Goal: Obtain resource: Obtain resource

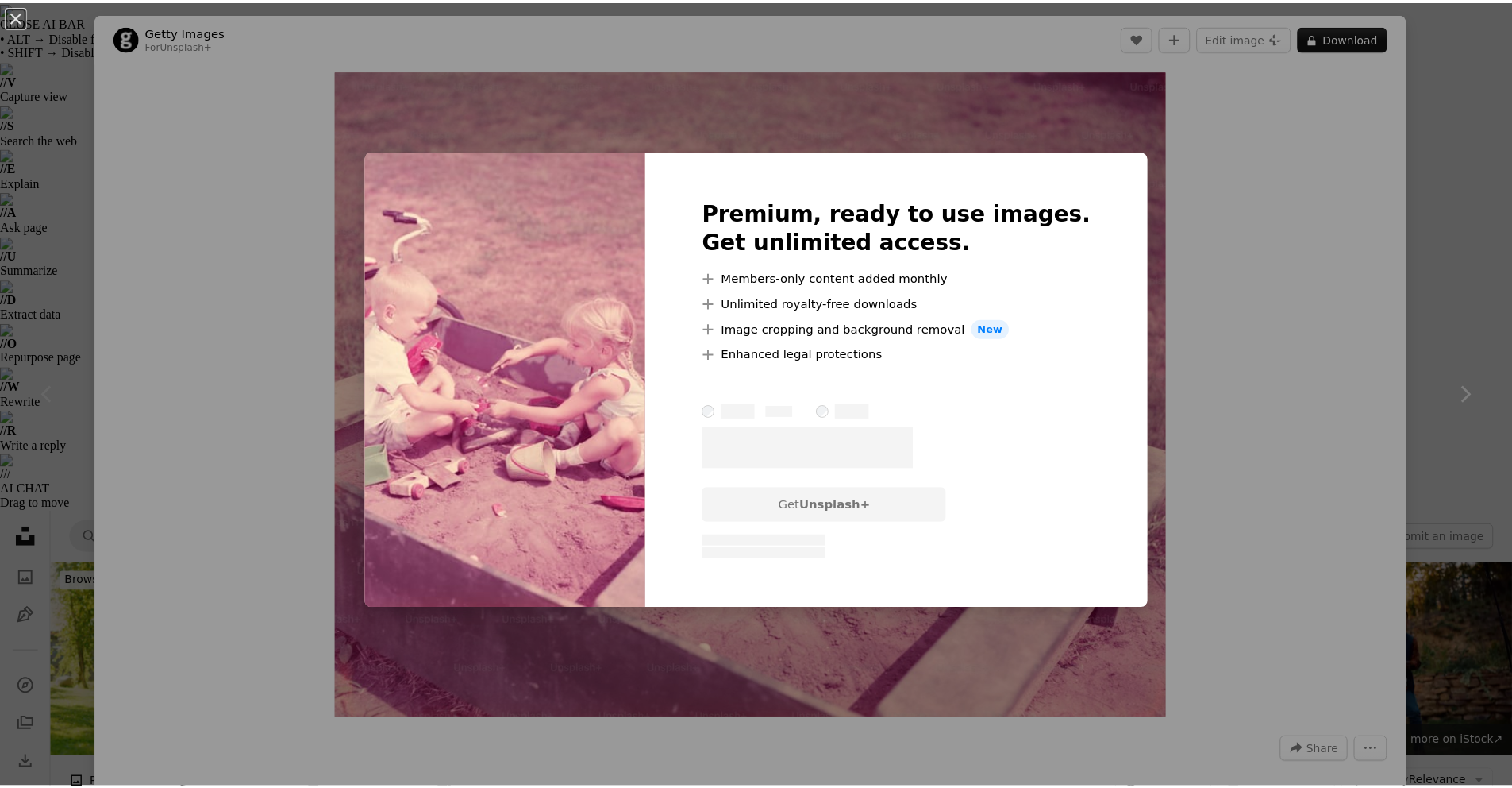
scroll to position [252, 0]
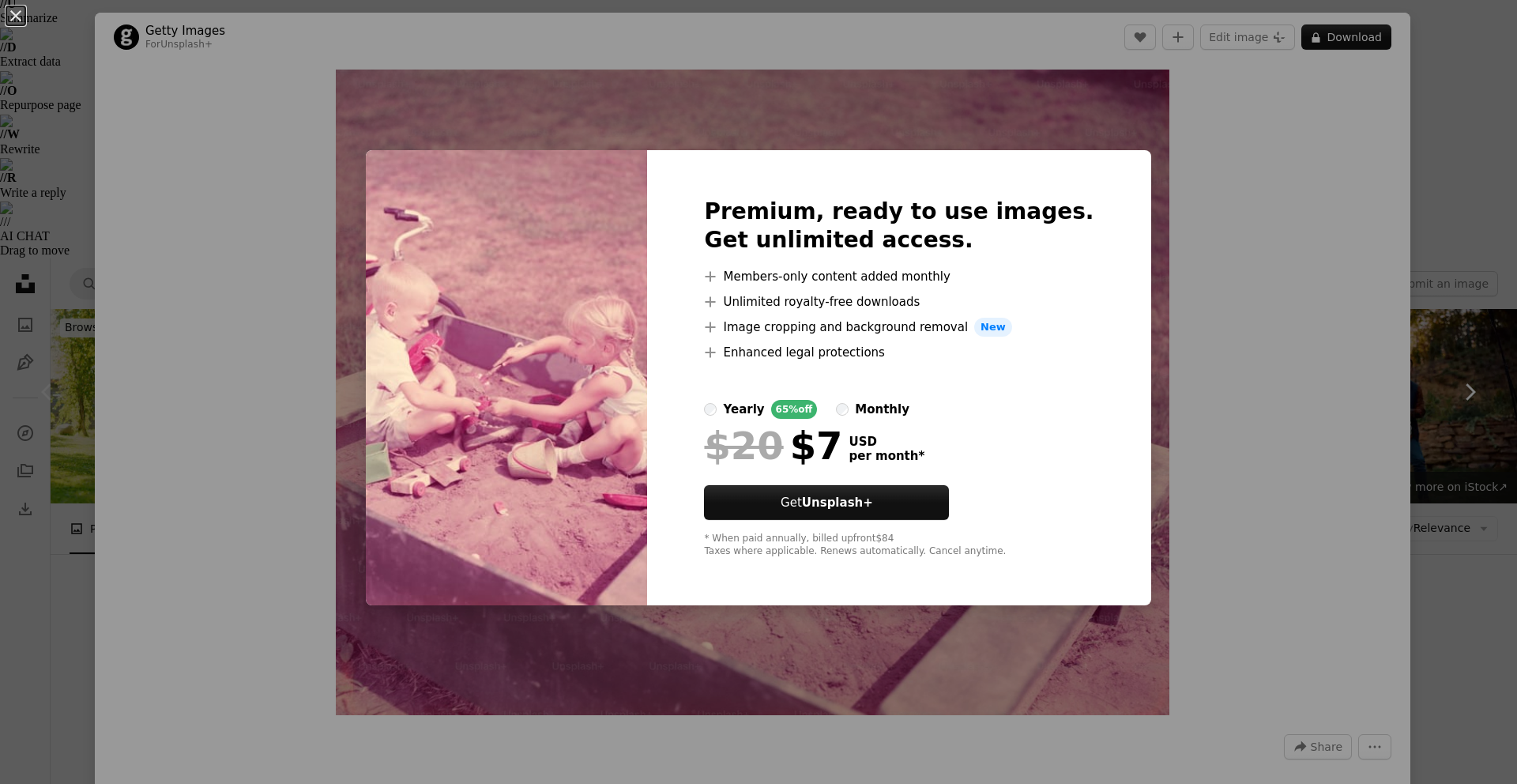
click at [257, 284] on div "An X shape Premium, ready to use images. Get unlimited access. A plus sign Memb…" at bounding box center [758, 392] width 1517 height 784
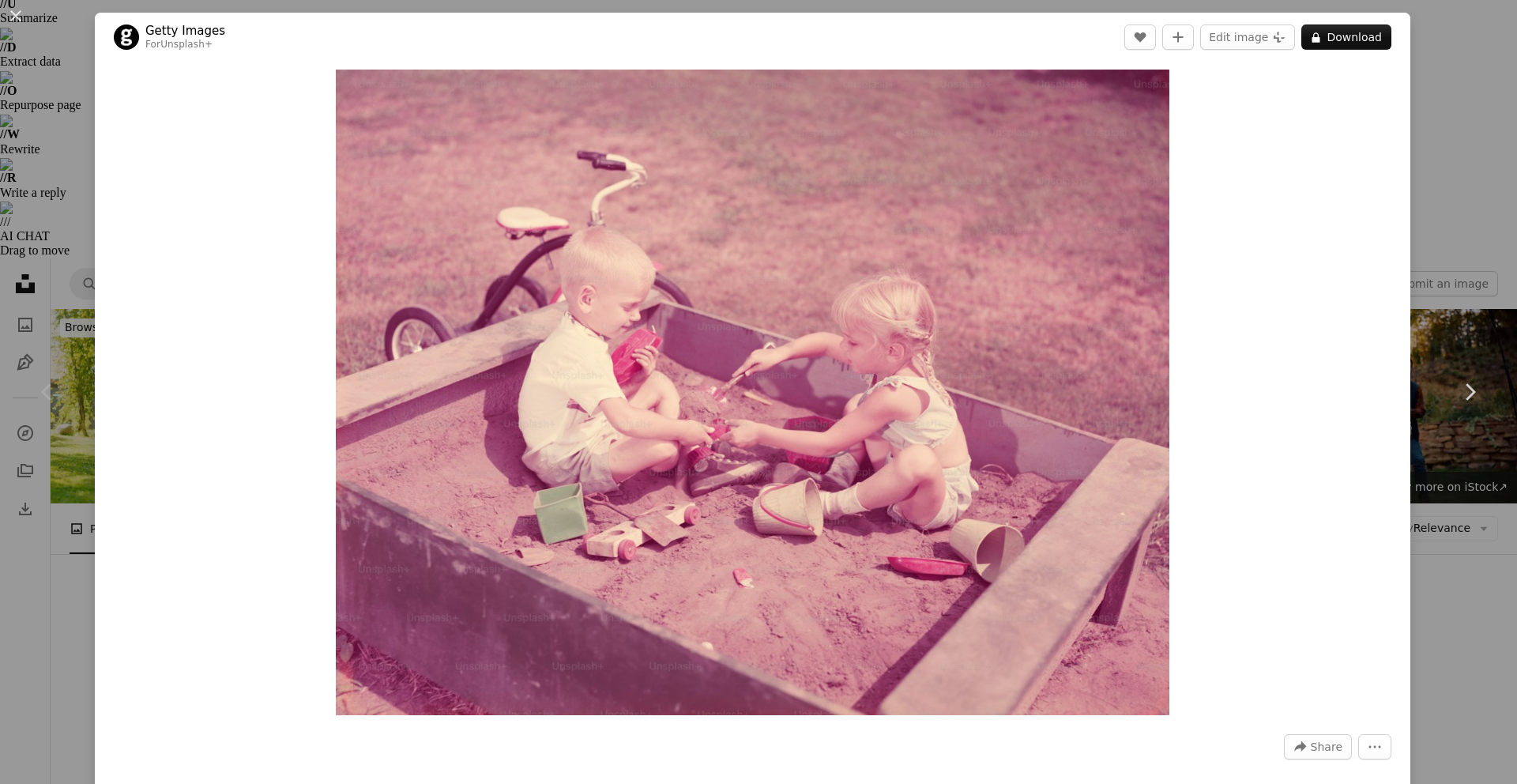
click at [111, 267] on div "Zoom in" at bounding box center [752, 392] width 1315 height 661
click at [15, 320] on div "Chevron left" at bounding box center [47, 392] width 95 height 152
click at [15, 15] on button "An X shape" at bounding box center [15, 15] width 19 height 19
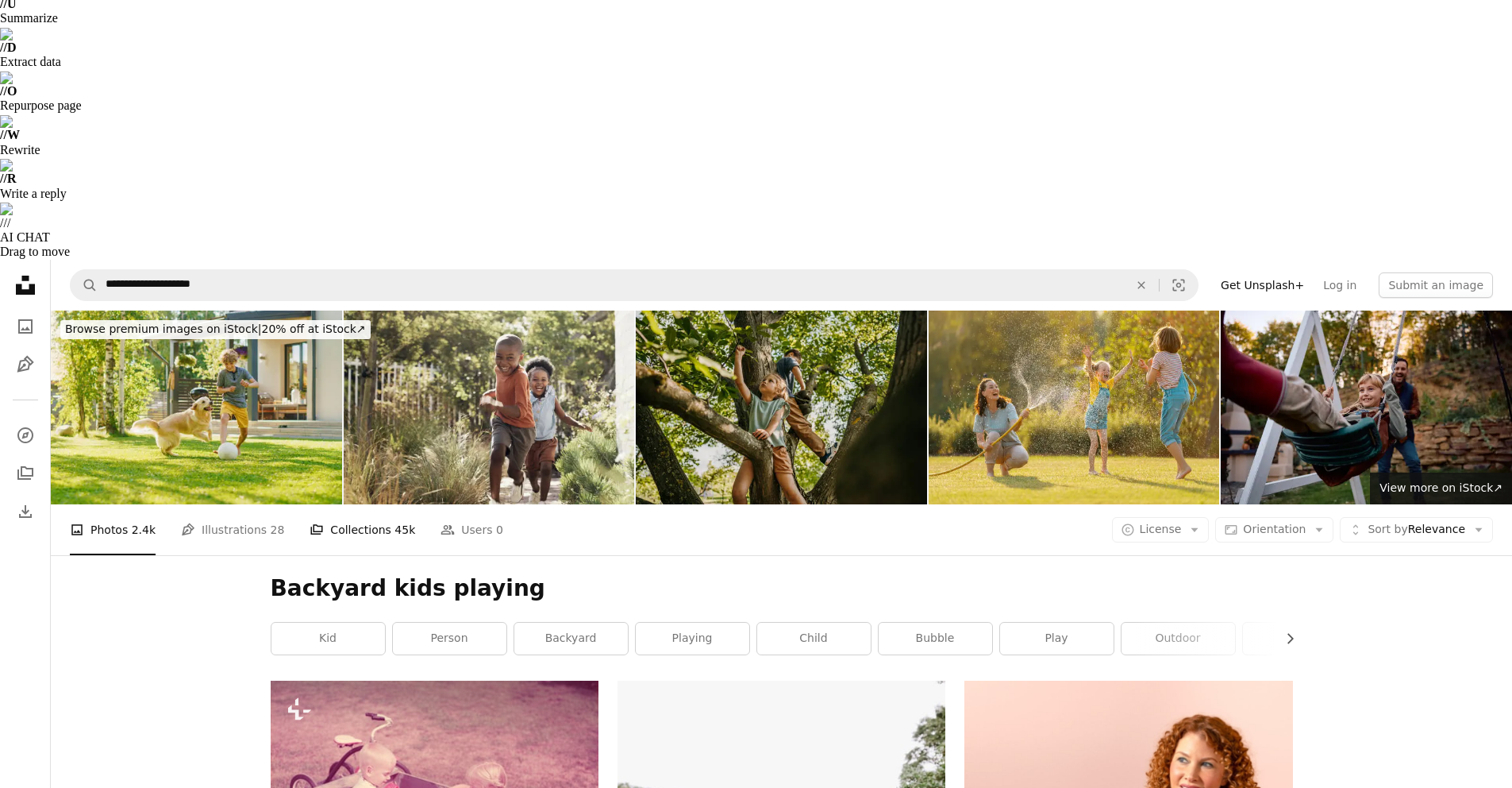
click at [394, 521] on span "45k" at bounding box center [404, 529] width 20 height 17
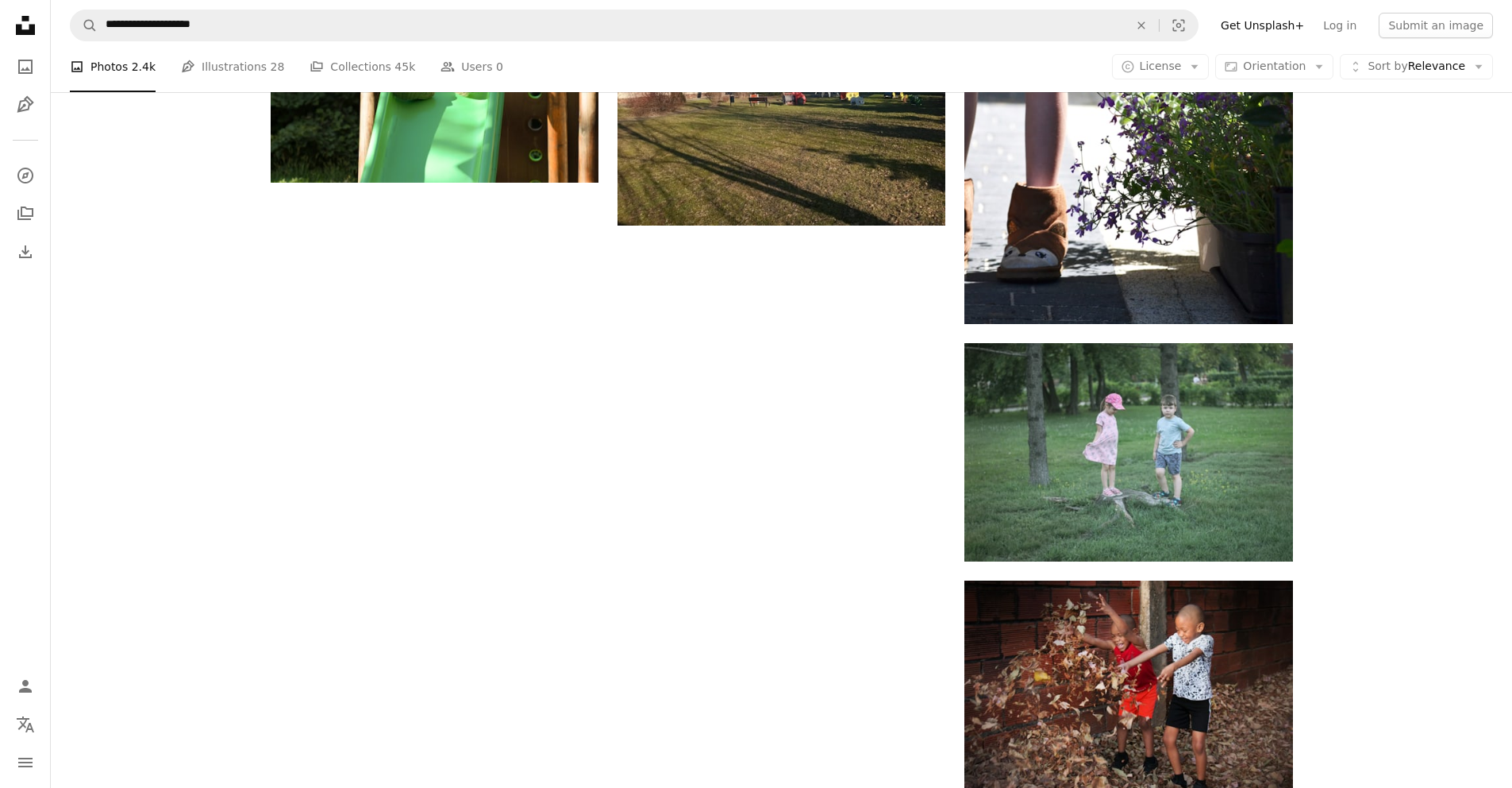
scroll to position [3136, 0]
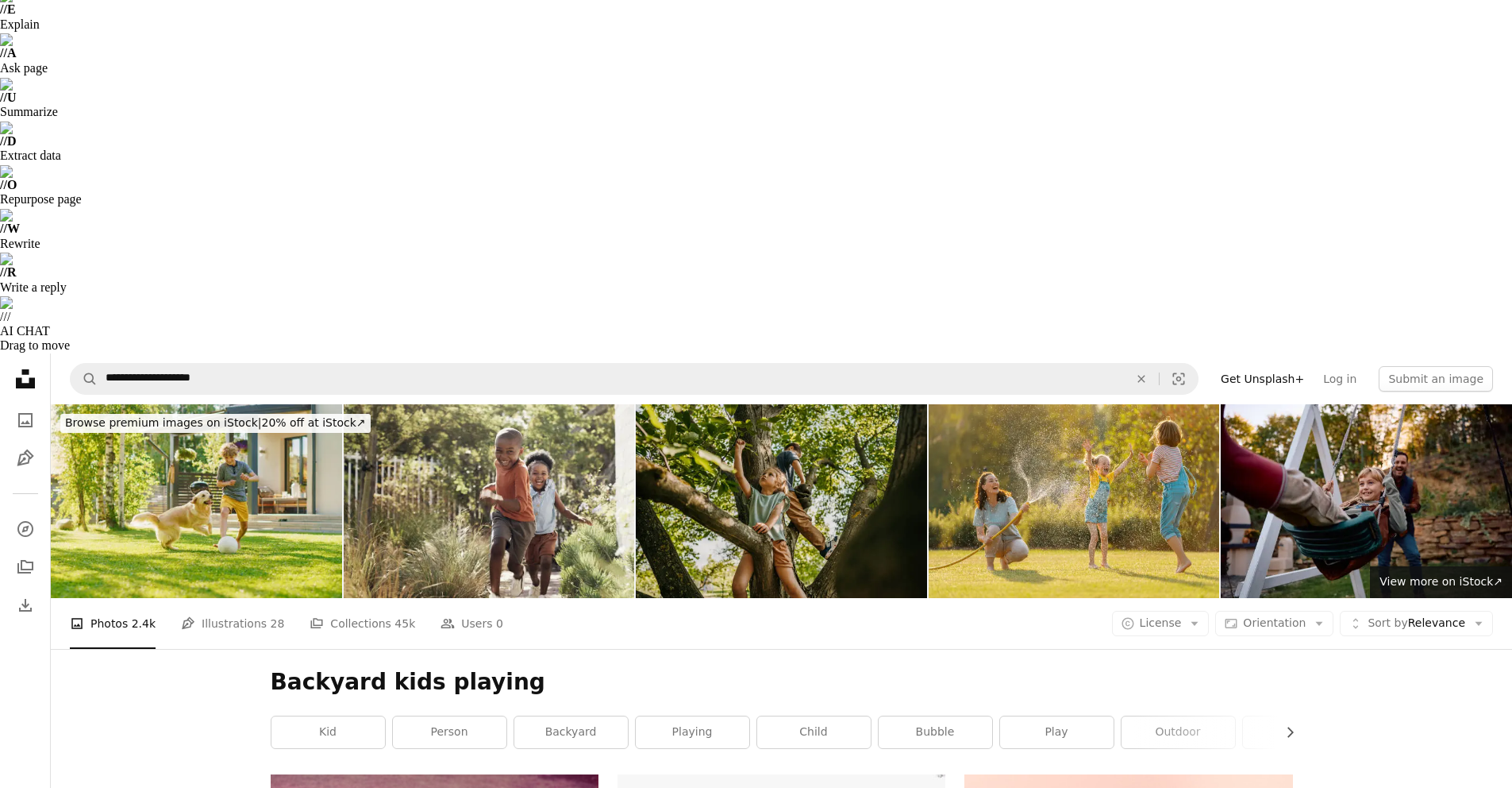
scroll to position [0, 0]
